Goal: Navigation & Orientation: Find specific page/section

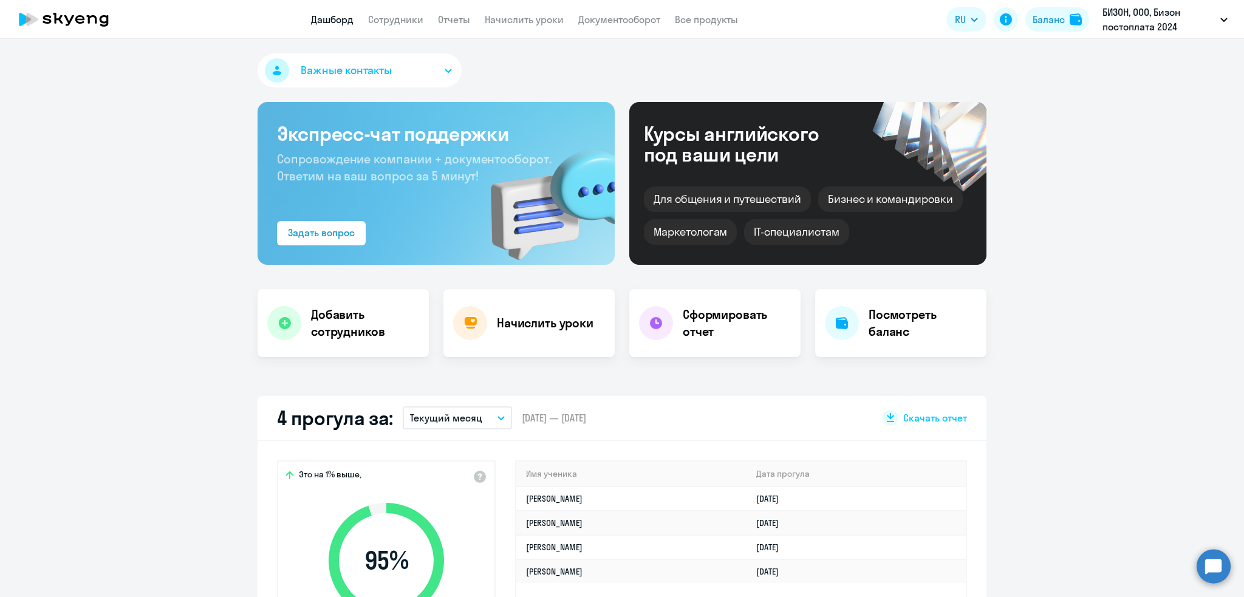
select select "30"
click at [1049, 20] on div "Баланс" at bounding box center [1049, 19] width 32 height 15
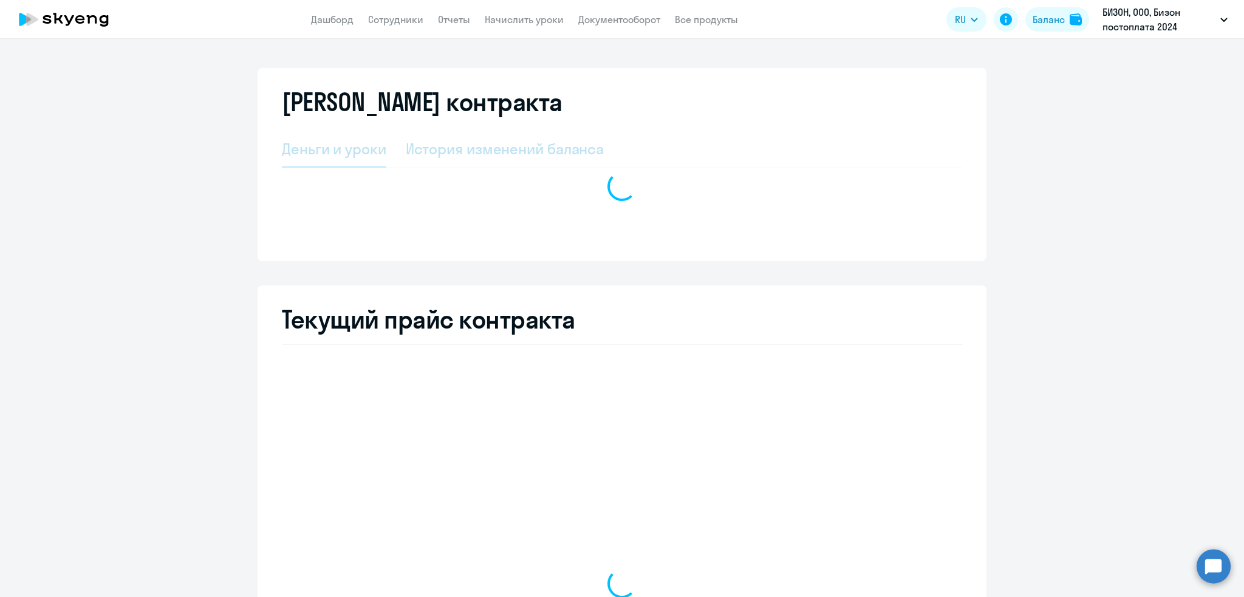
select select "english_adult_not_native_speaker"
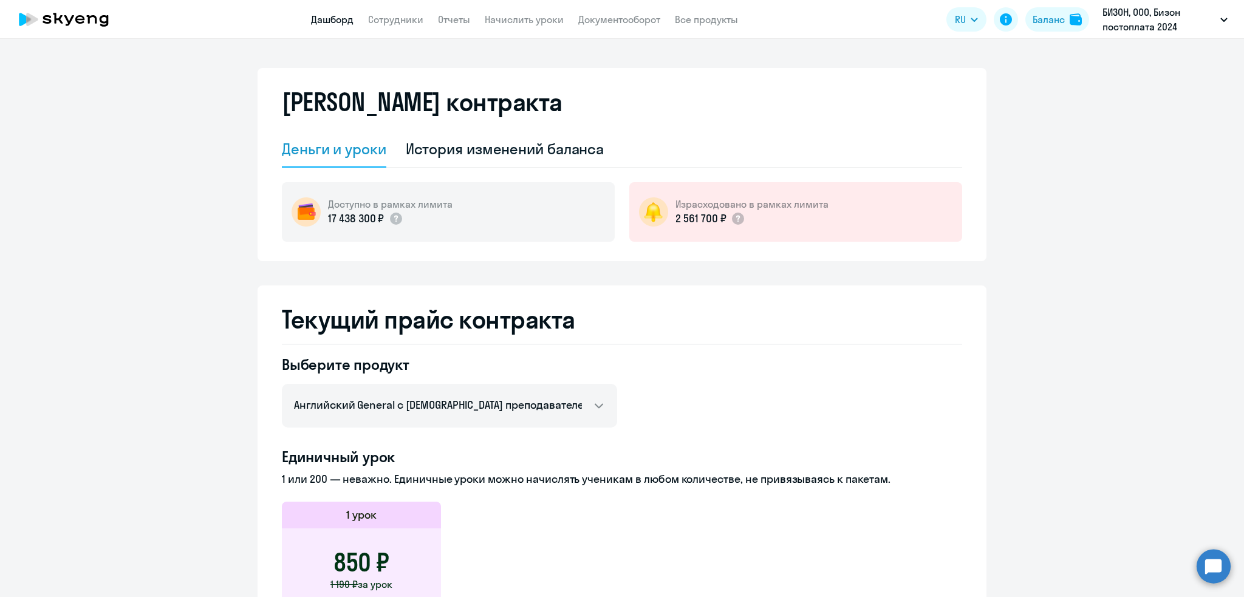
click at [323, 20] on link "Дашборд" at bounding box center [332, 19] width 43 height 12
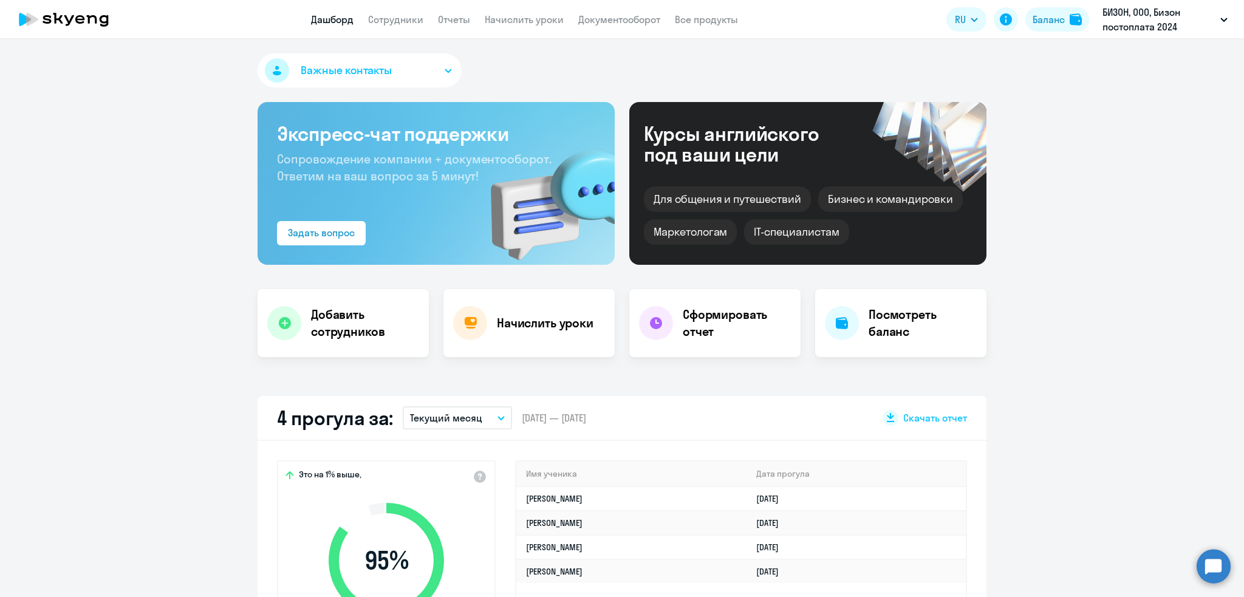
select select "30"
click at [406, 21] on link "Сотрудники" at bounding box center [395, 19] width 55 height 12
select select "30"
